Goal: Information Seeking & Learning: Learn about a topic

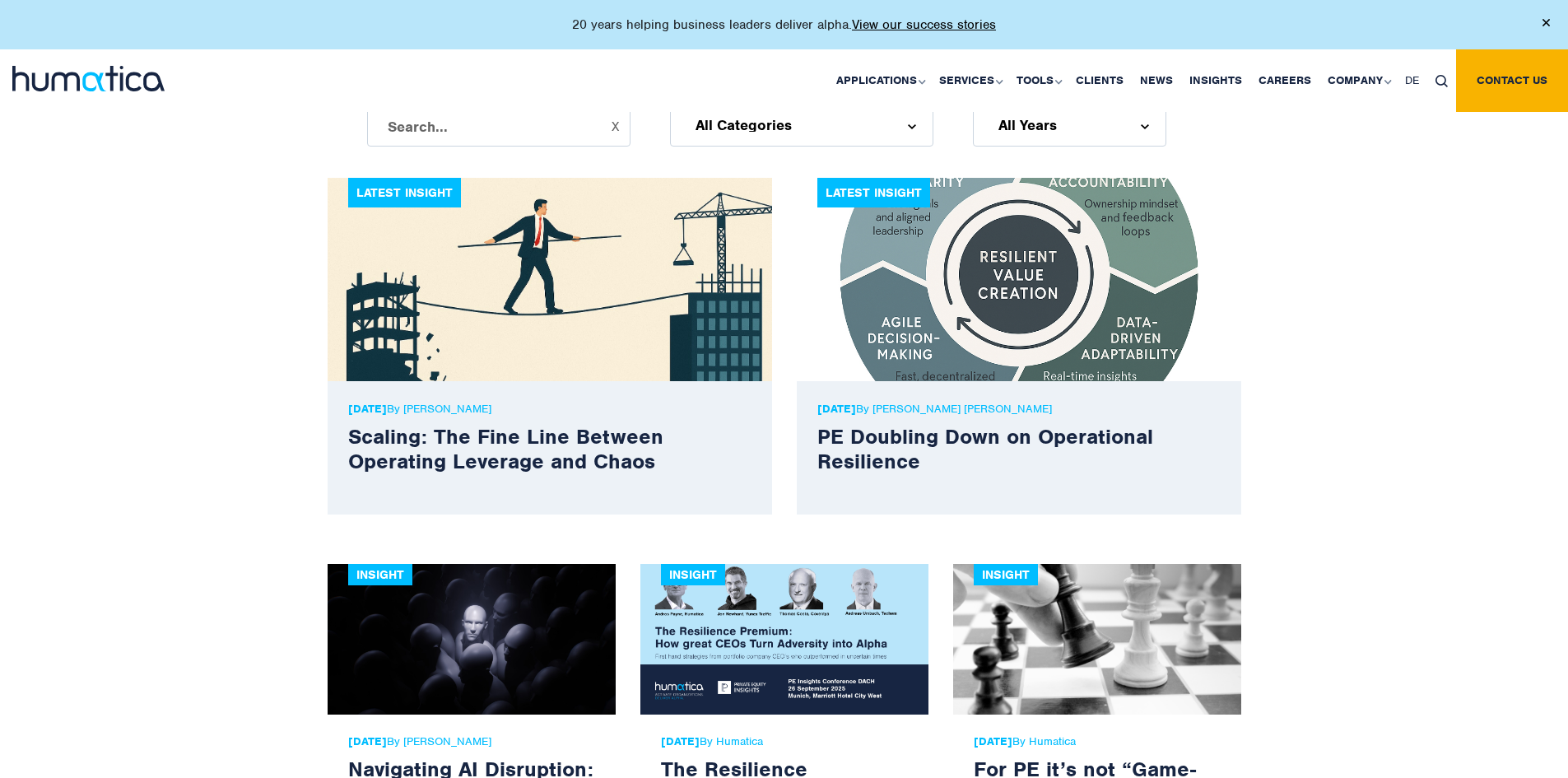
scroll to position [494, 0]
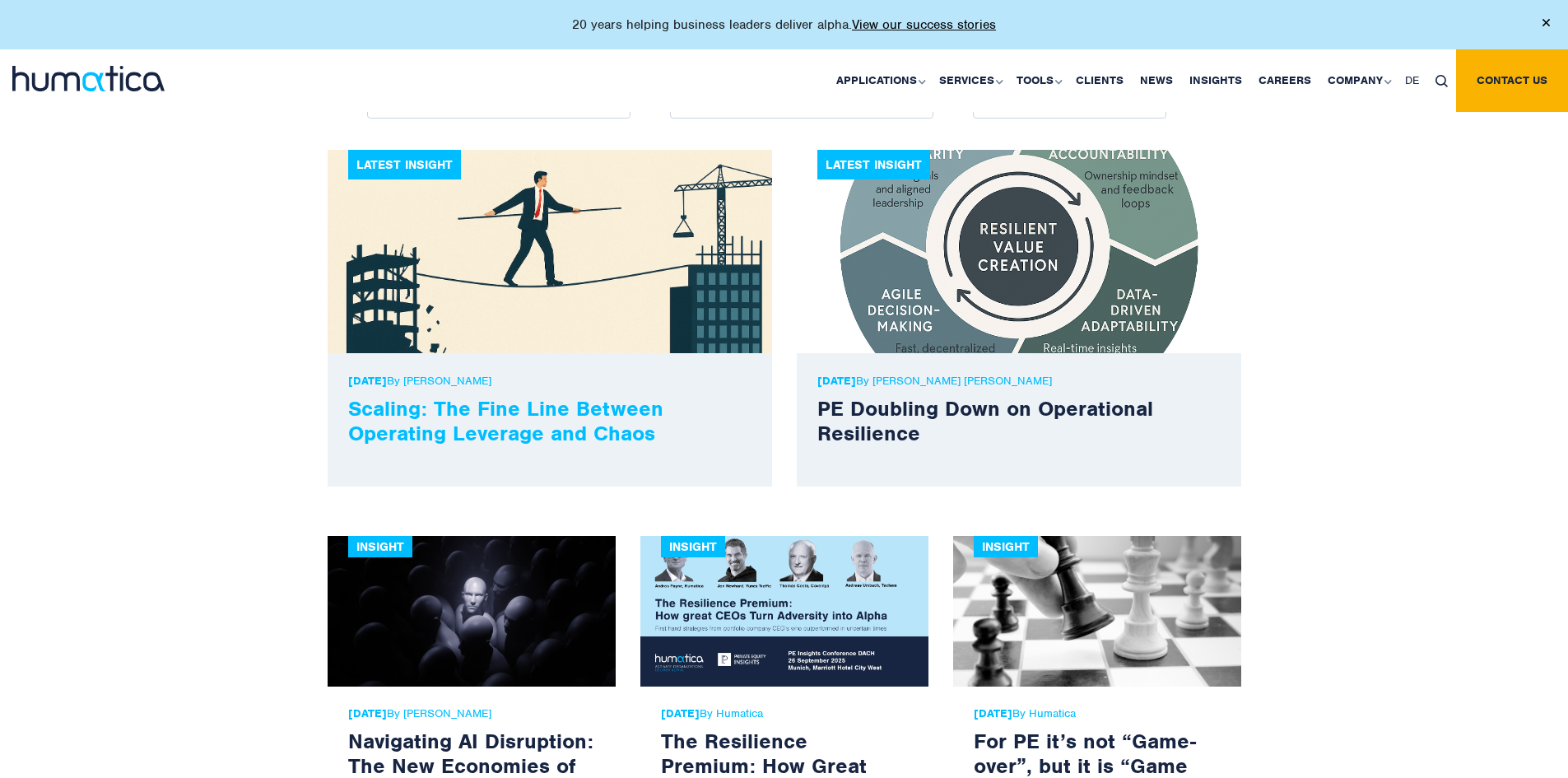
click at [571, 410] on link "Scaling: The Fine Line Between Operating Leverage and Chaos" at bounding box center [505, 420] width 315 height 51
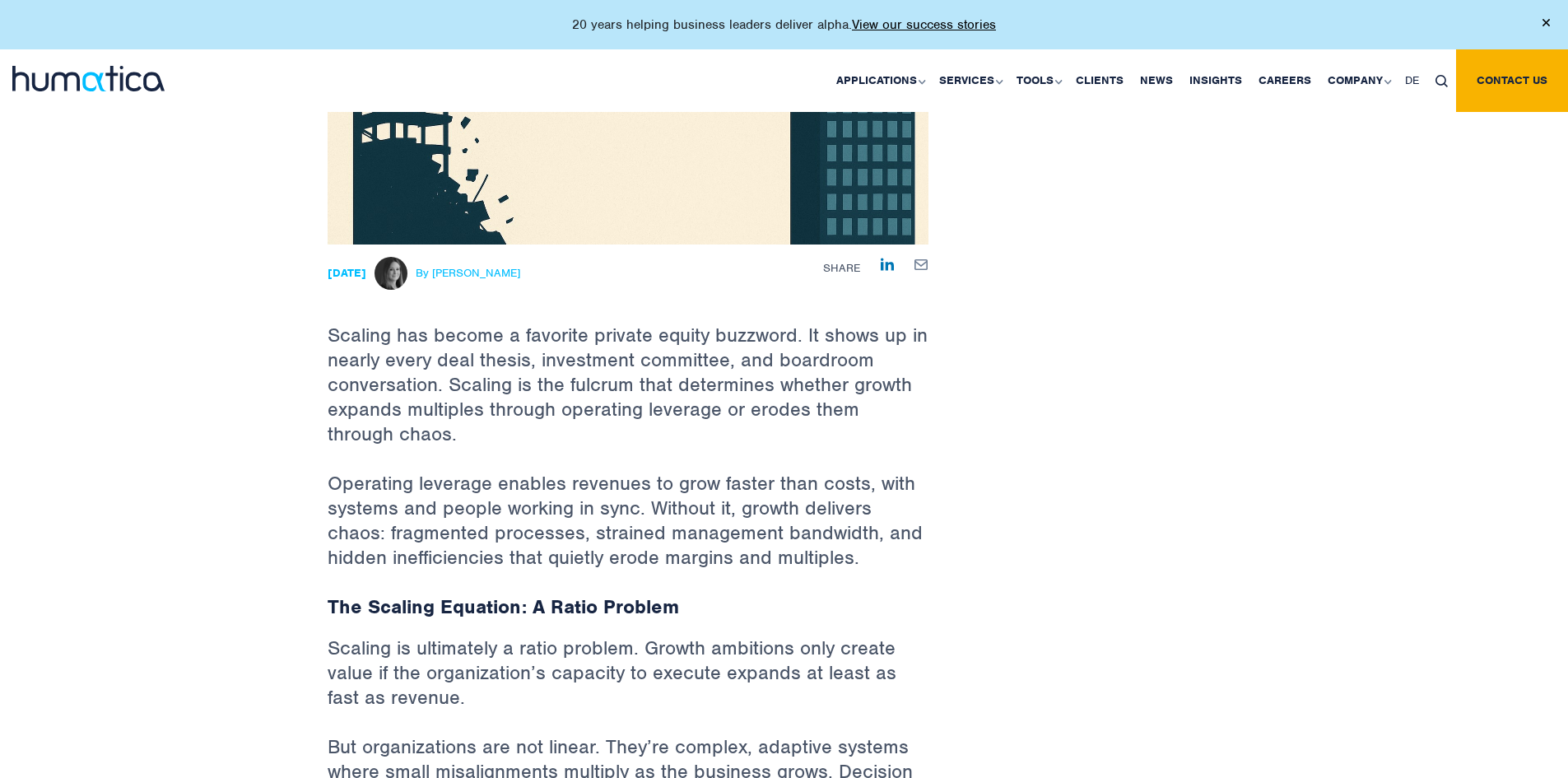
scroll to position [412, 0]
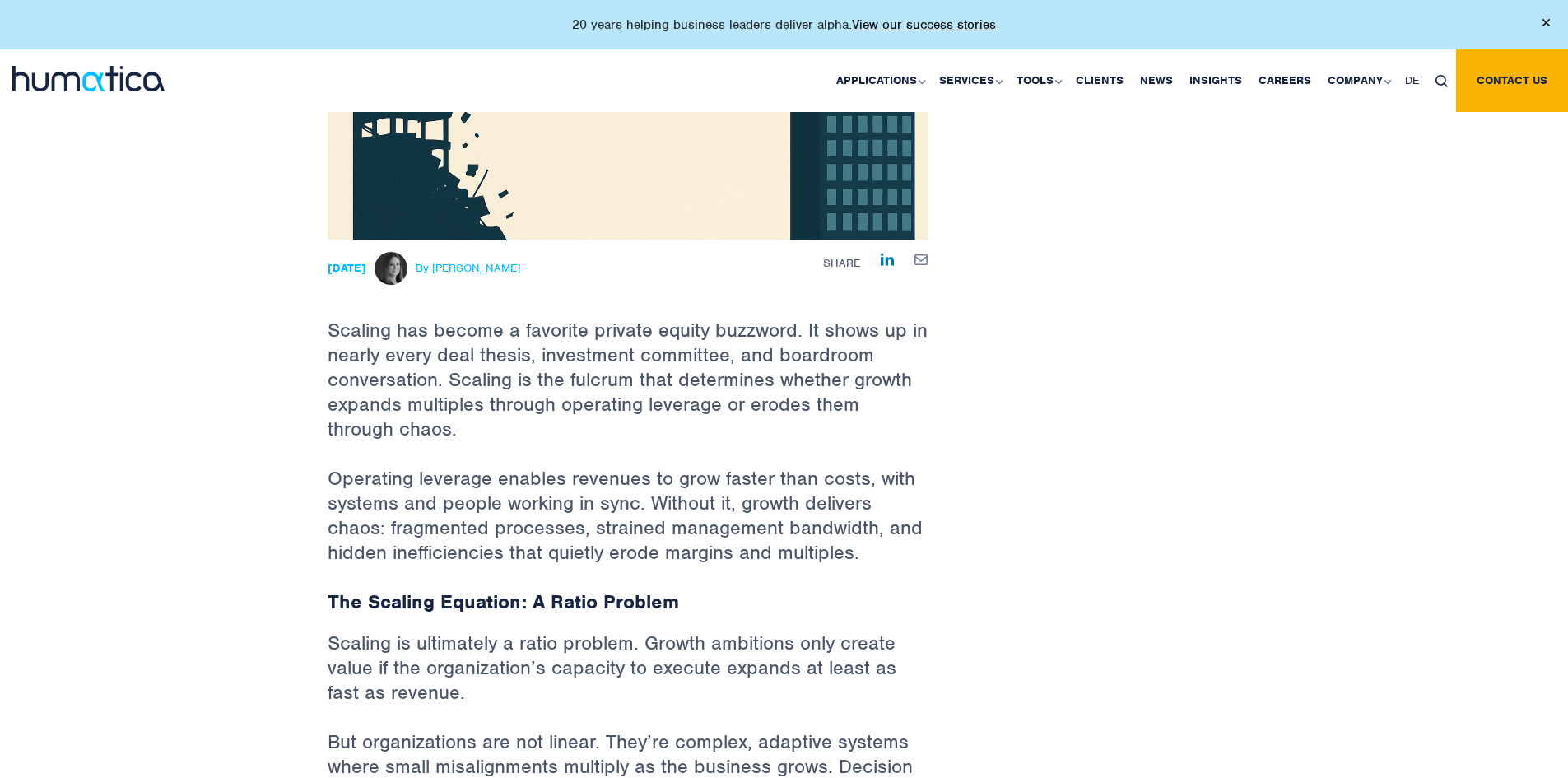
drag, startPoint x: 534, startPoint y: 270, endPoint x: 447, endPoint y: 264, distance: 87.4
click at [447, 264] on div "06 Oct, 2025 By Melissa Mounce" at bounding box center [524, 268] width 393 height 33
click at [495, 263] on span "By [PERSON_NAME]" at bounding box center [468, 268] width 105 height 13
drag, startPoint x: 472, startPoint y: 263, endPoint x: 536, endPoint y: 263, distance: 63.4
click at [520, 263] on span "By [PERSON_NAME]" at bounding box center [468, 268] width 105 height 13
